Goal: Task Accomplishment & Management: Use online tool/utility

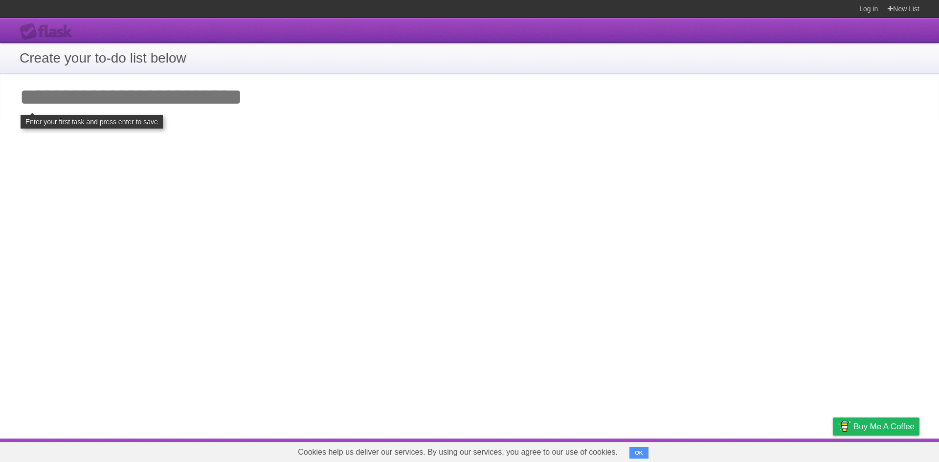
click at [170, 99] on input "Add your first task" at bounding box center [469, 97] width 939 height 46
click at [74, 56] on h1 "Create your to-do list below" at bounding box center [470, 58] width 900 height 21
click at [178, 55] on h1 "Create your to-do list below" at bounding box center [470, 58] width 900 height 21
